Goal: Information Seeking & Learning: Learn about a topic

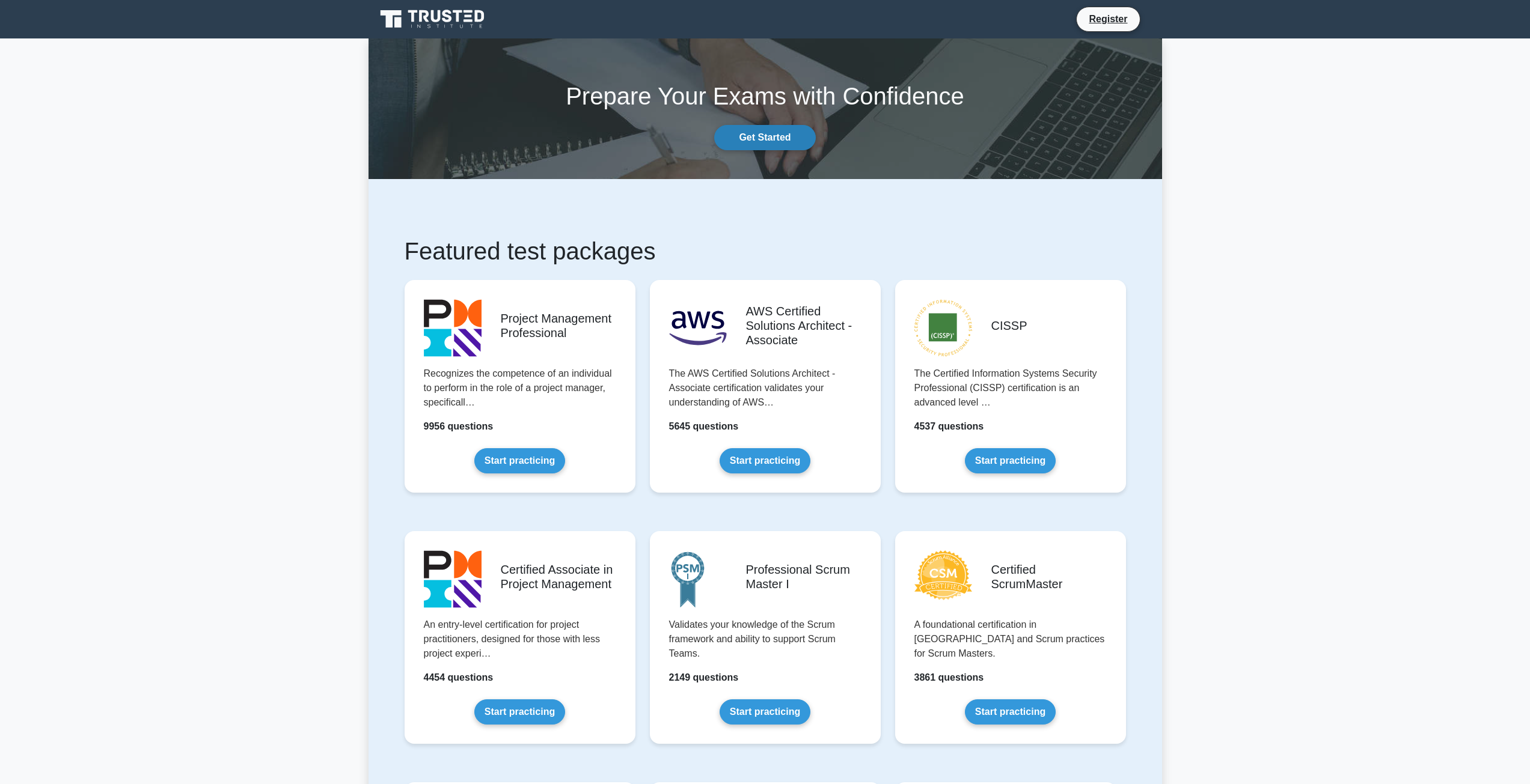
click at [765, 141] on link "Get Started" at bounding box center [764, 138] width 101 height 25
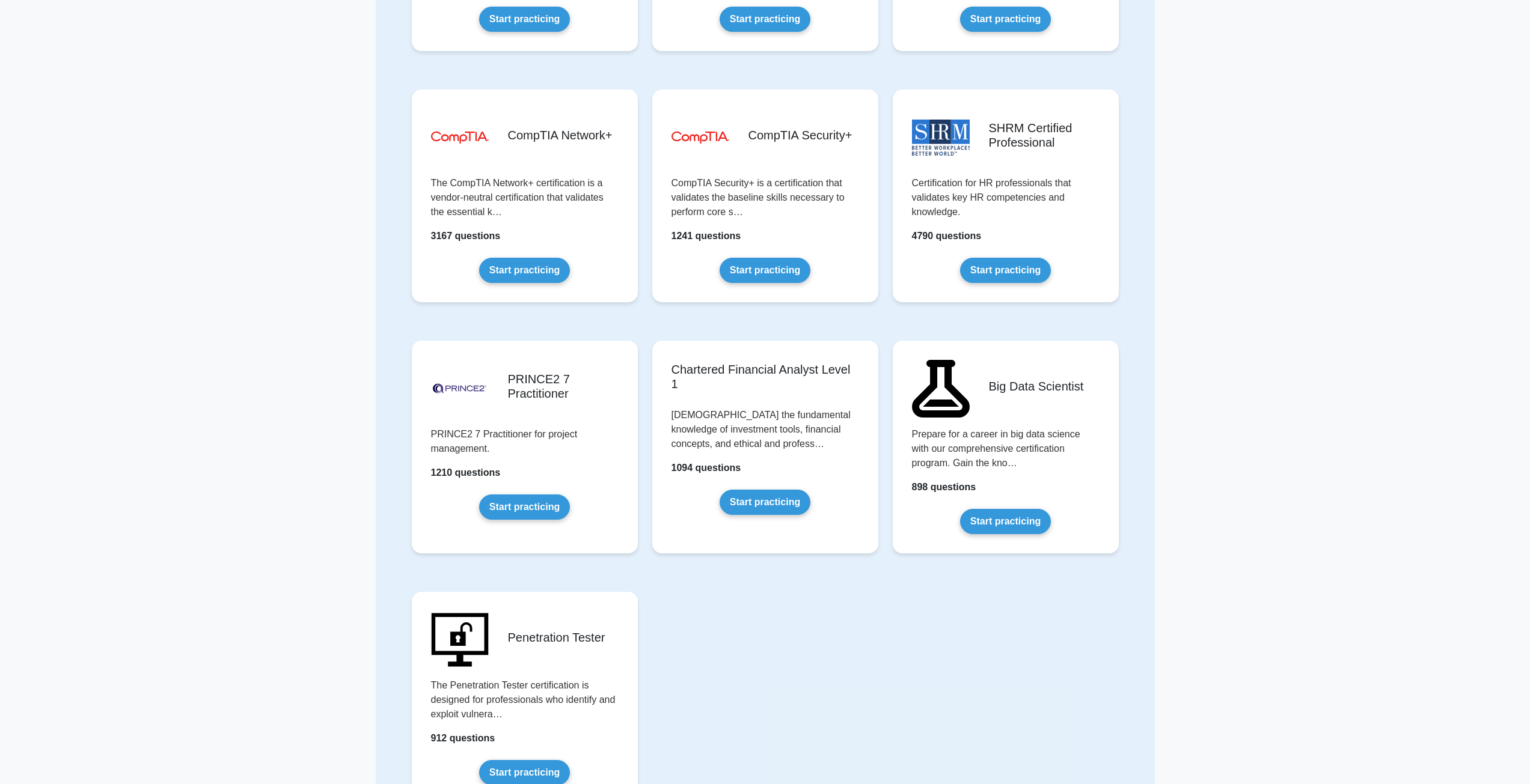
scroll to position [1982, 0]
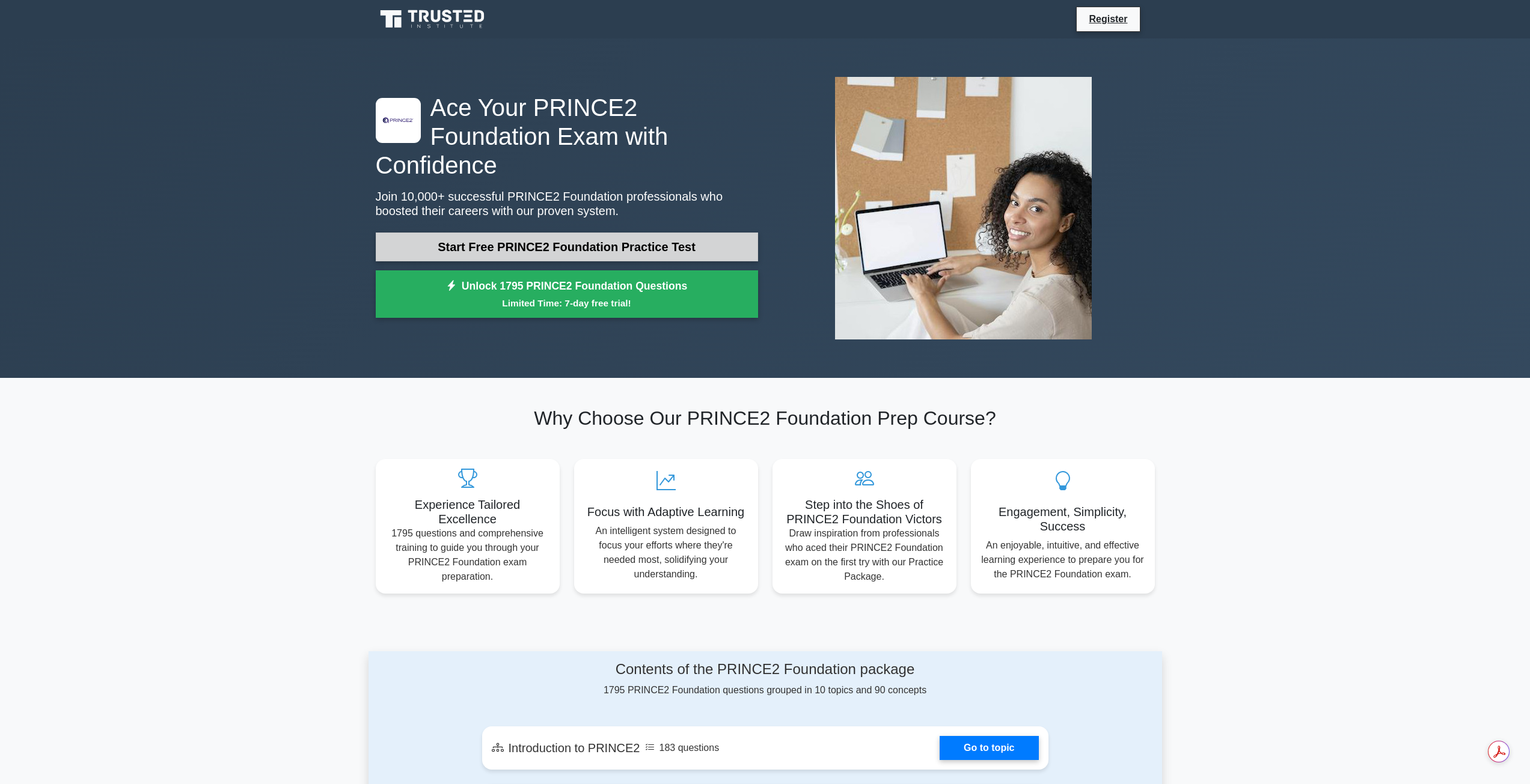
click at [641, 232] on link "Start Free PRINCE2 Foundation Practice Test" at bounding box center [567, 246] width 382 height 29
